Goal: Information Seeking & Learning: Understand process/instructions

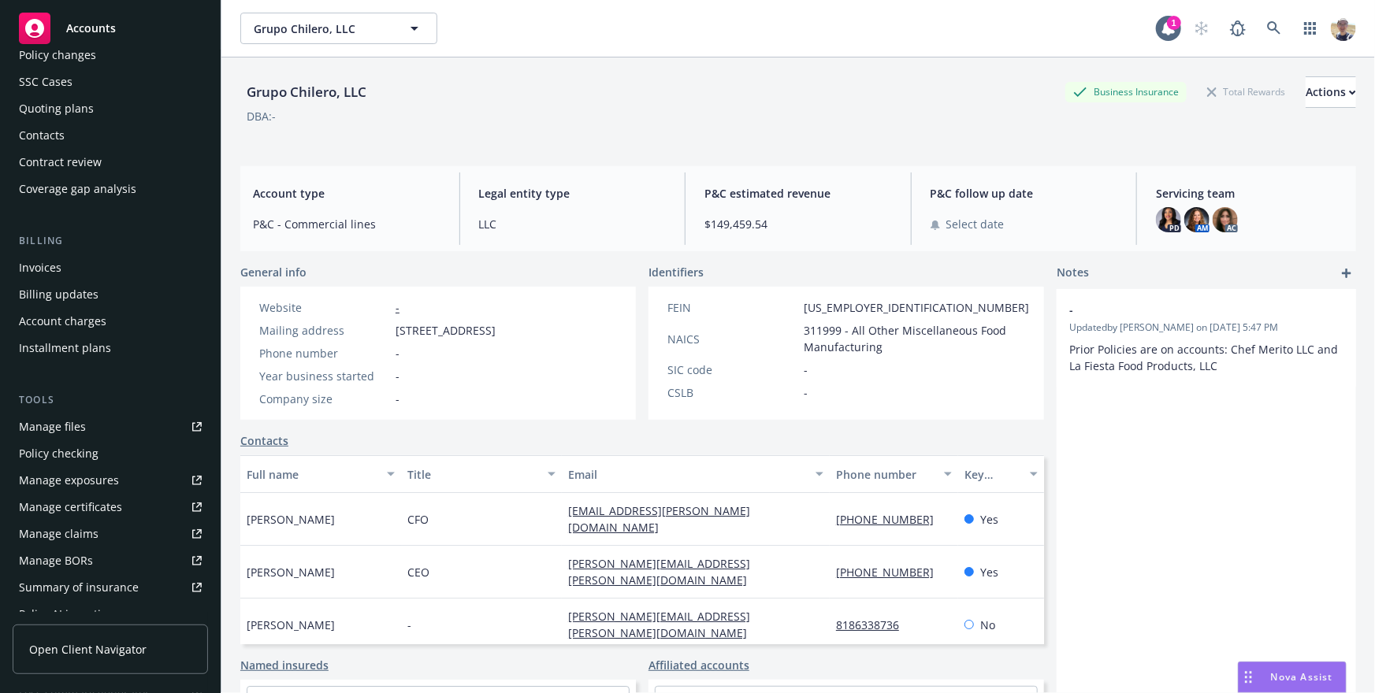
scroll to position [386, 0]
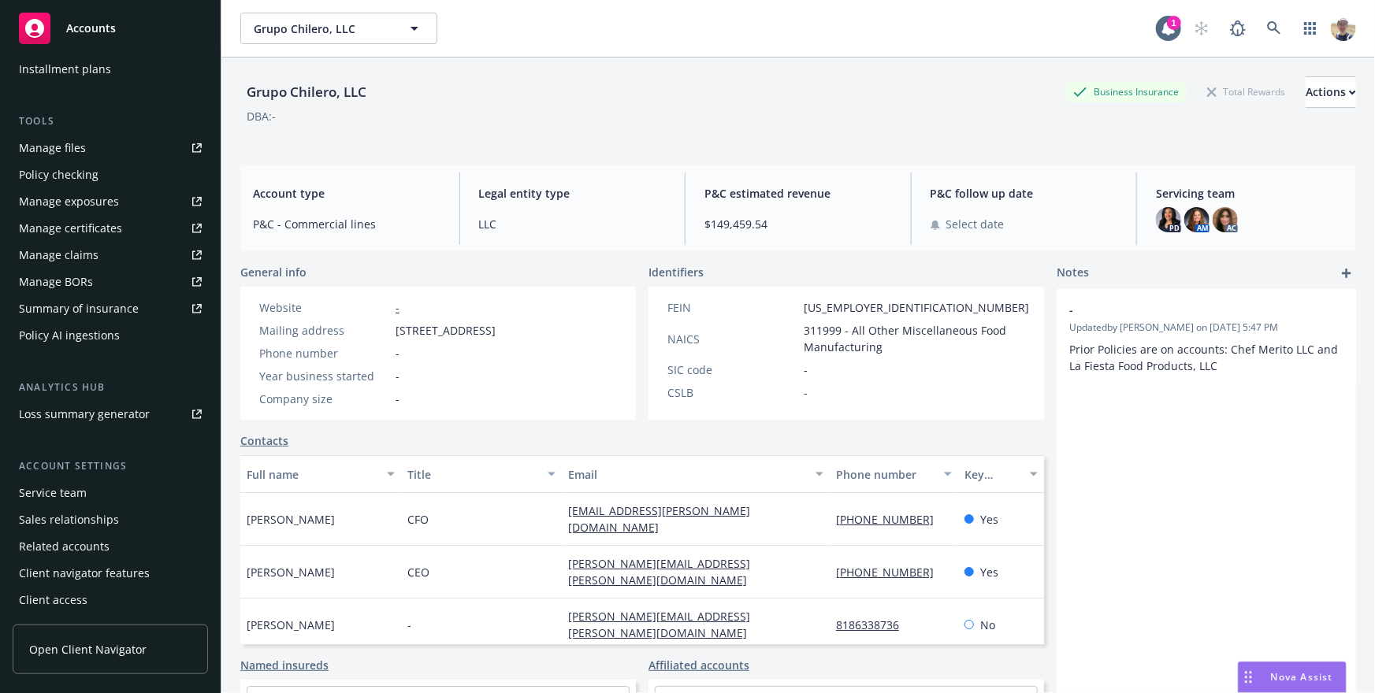
click at [85, 570] on div "Client navigator features" at bounding box center [84, 573] width 131 height 25
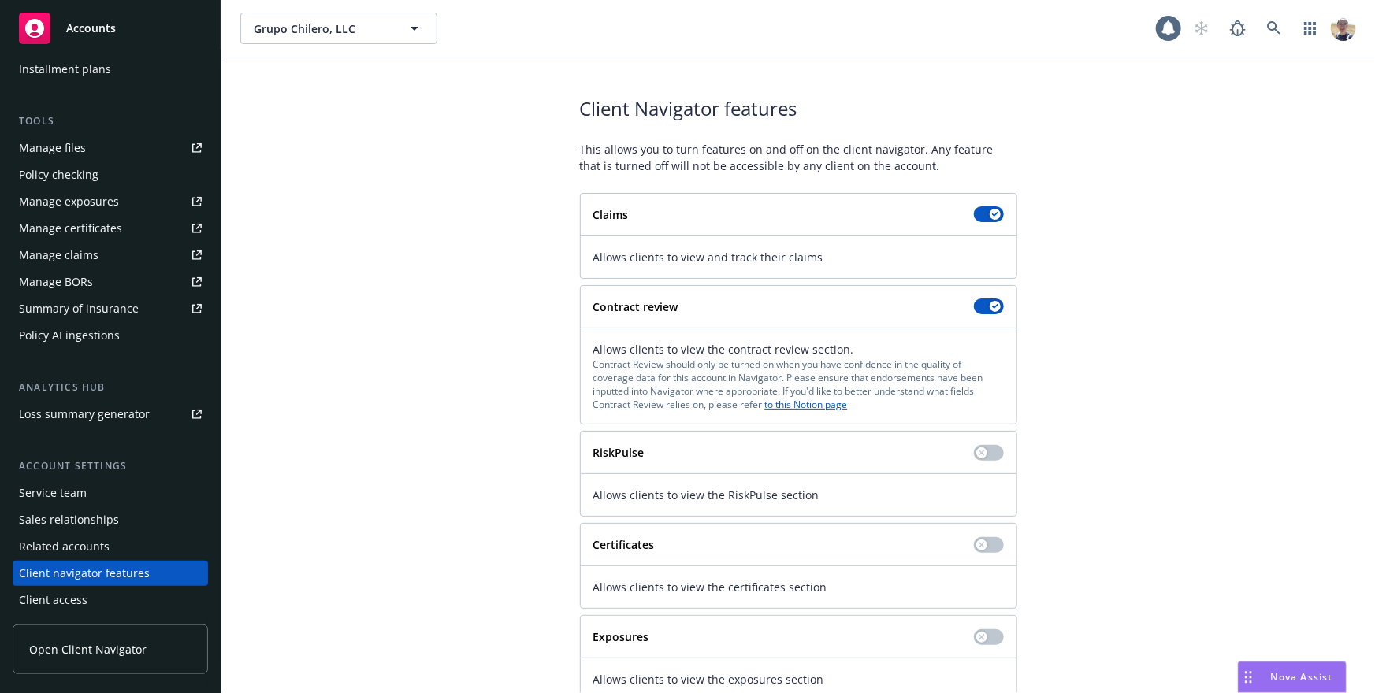
scroll to position [136, 0]
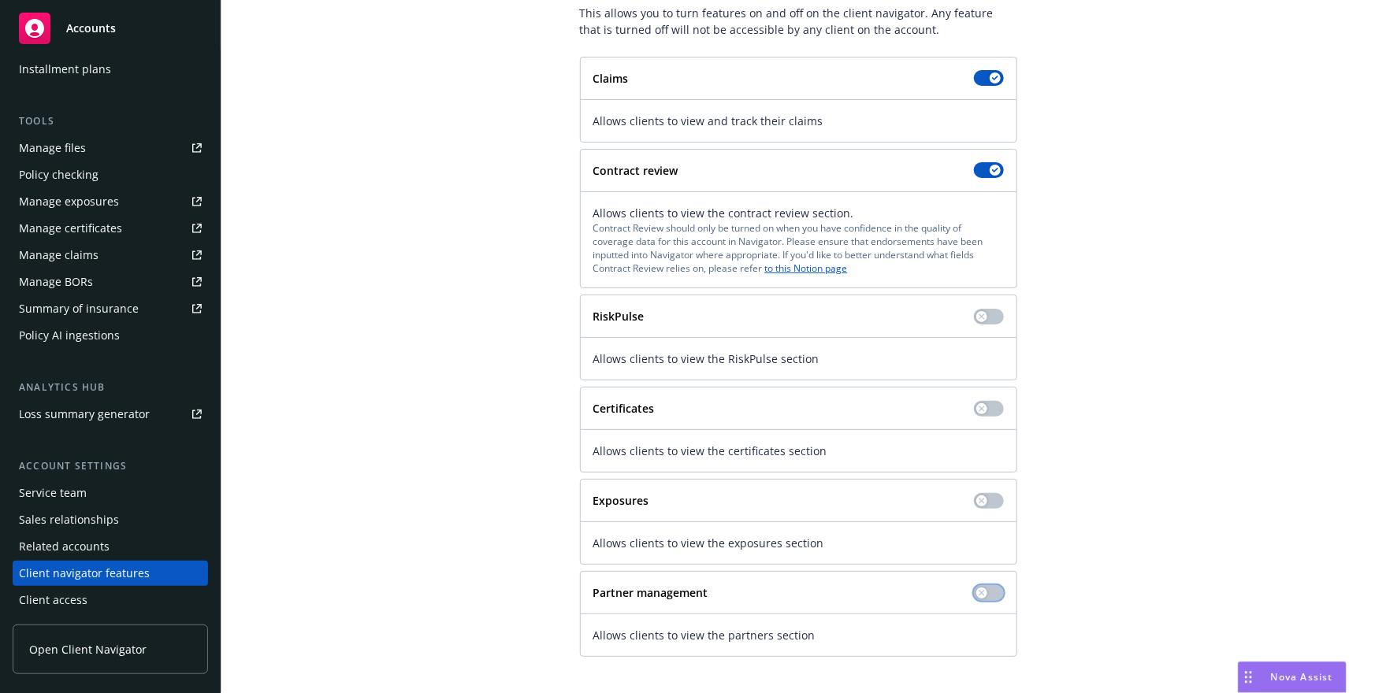
click at [991, 592] on button "button" at bounding box center [989, 593] width 30 height 16
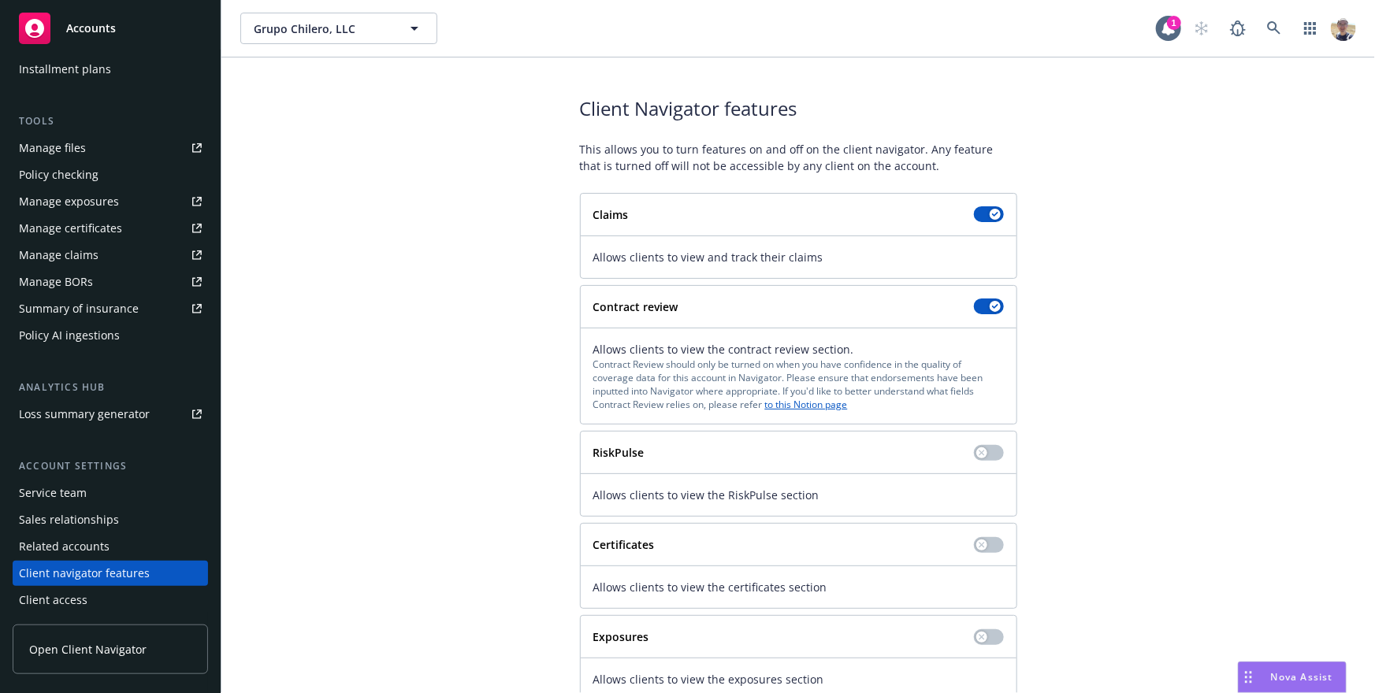
click at [120, 656] on span "Open Client Navigator" at bounding box center [87, 649] width 117 height 17
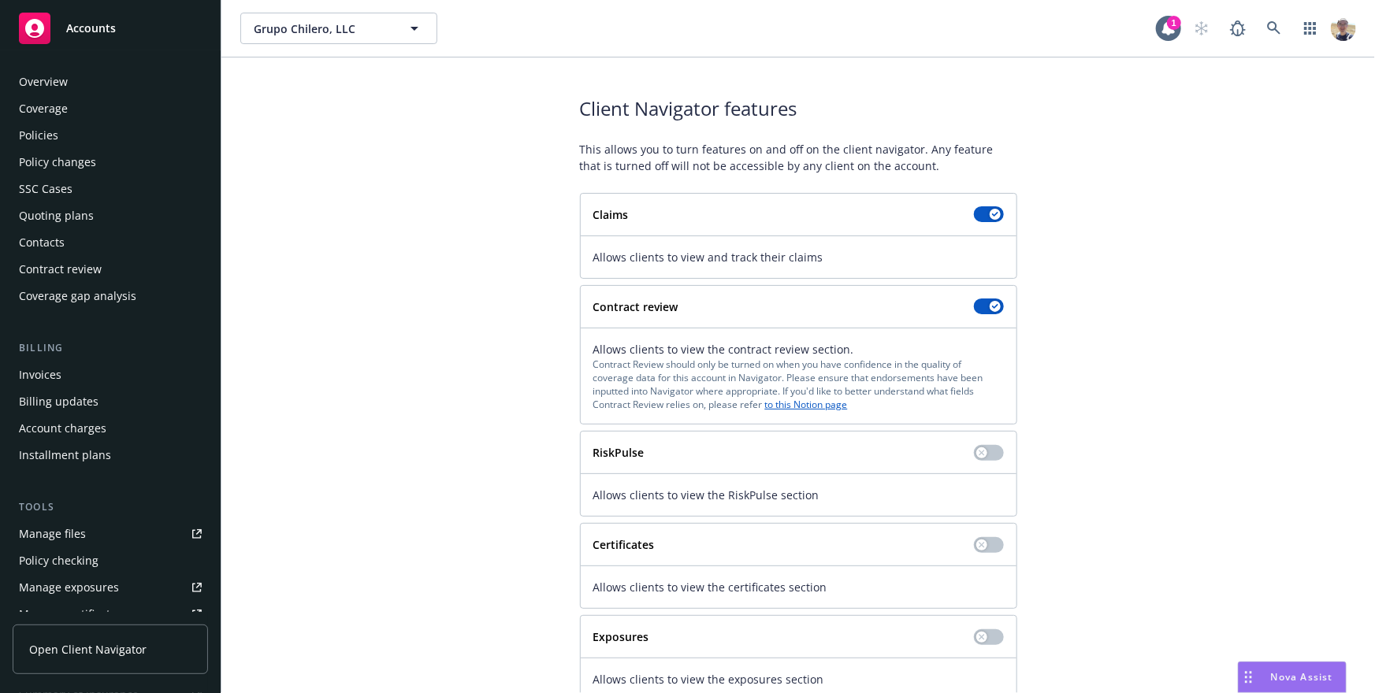
click at [124, 89] on div "Overview" at bounding box center [110, 81] width 183 height 25
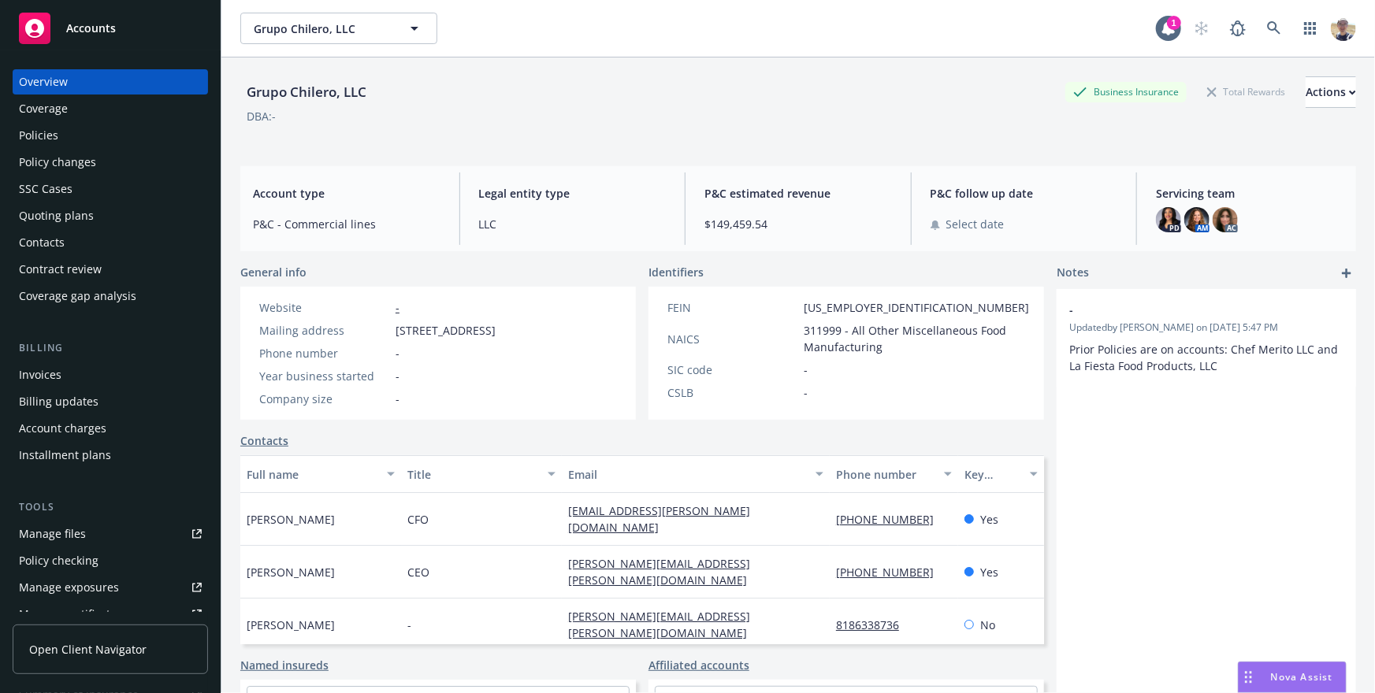
click at [97, 129] on div "Policies" at bounding box center [110, 135] width 183 height 25
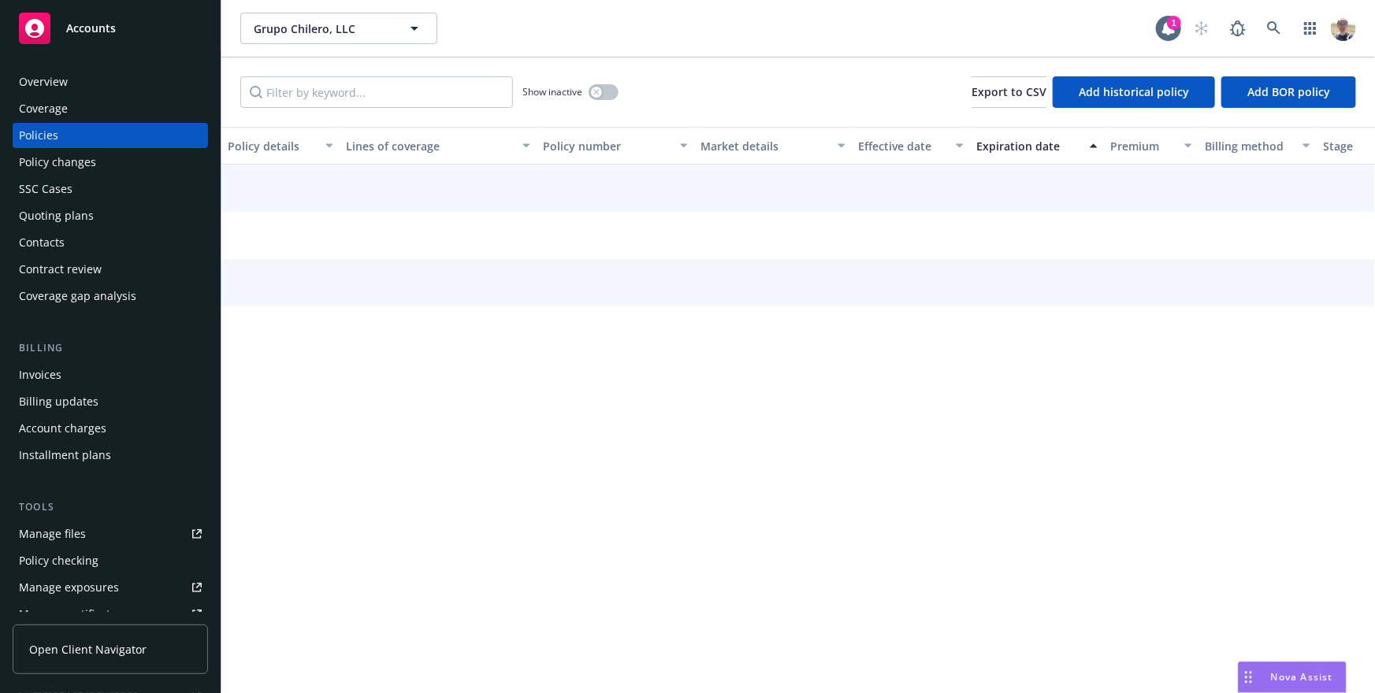
click at [114, 143] on div "Policies" at bounding box center [110, 135] width 183 height 25
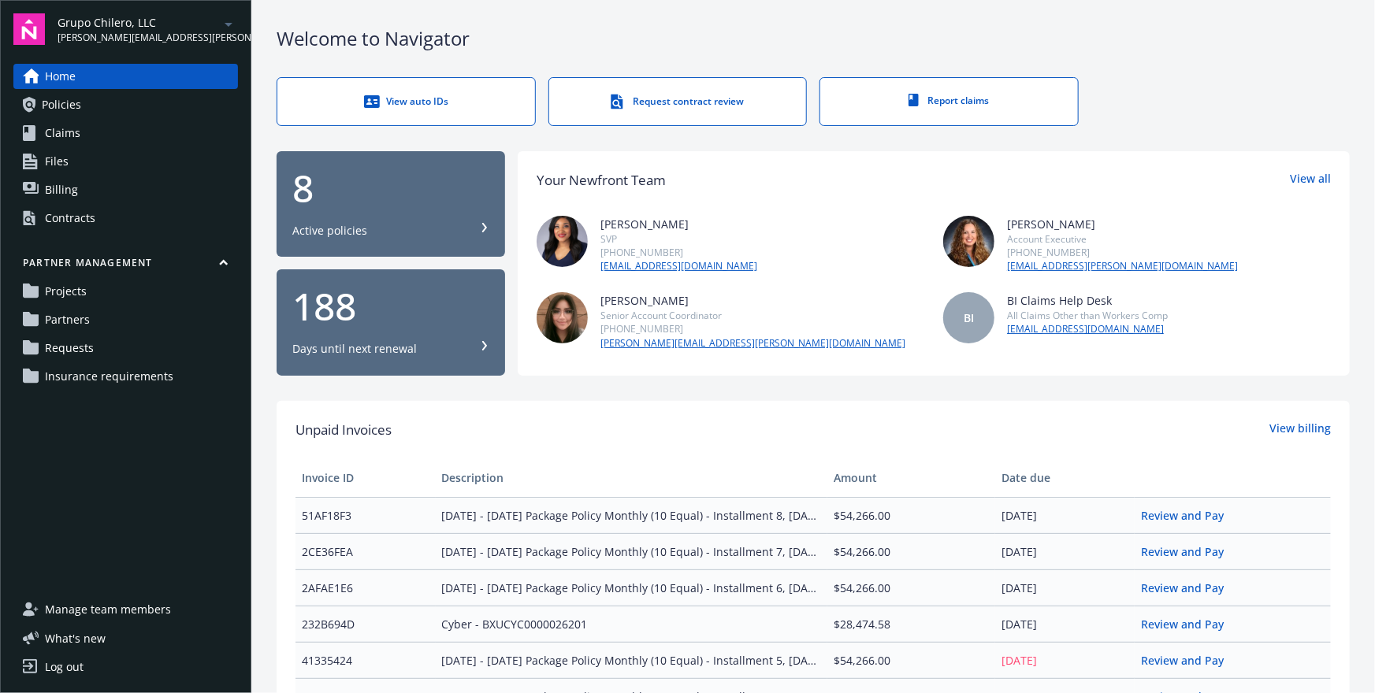
click at [105, 373] on span "Insurance requirements" at bounding box center [109, 376] width 128 height 25
